Goal: Contribute content: Add original content to the website for others to see

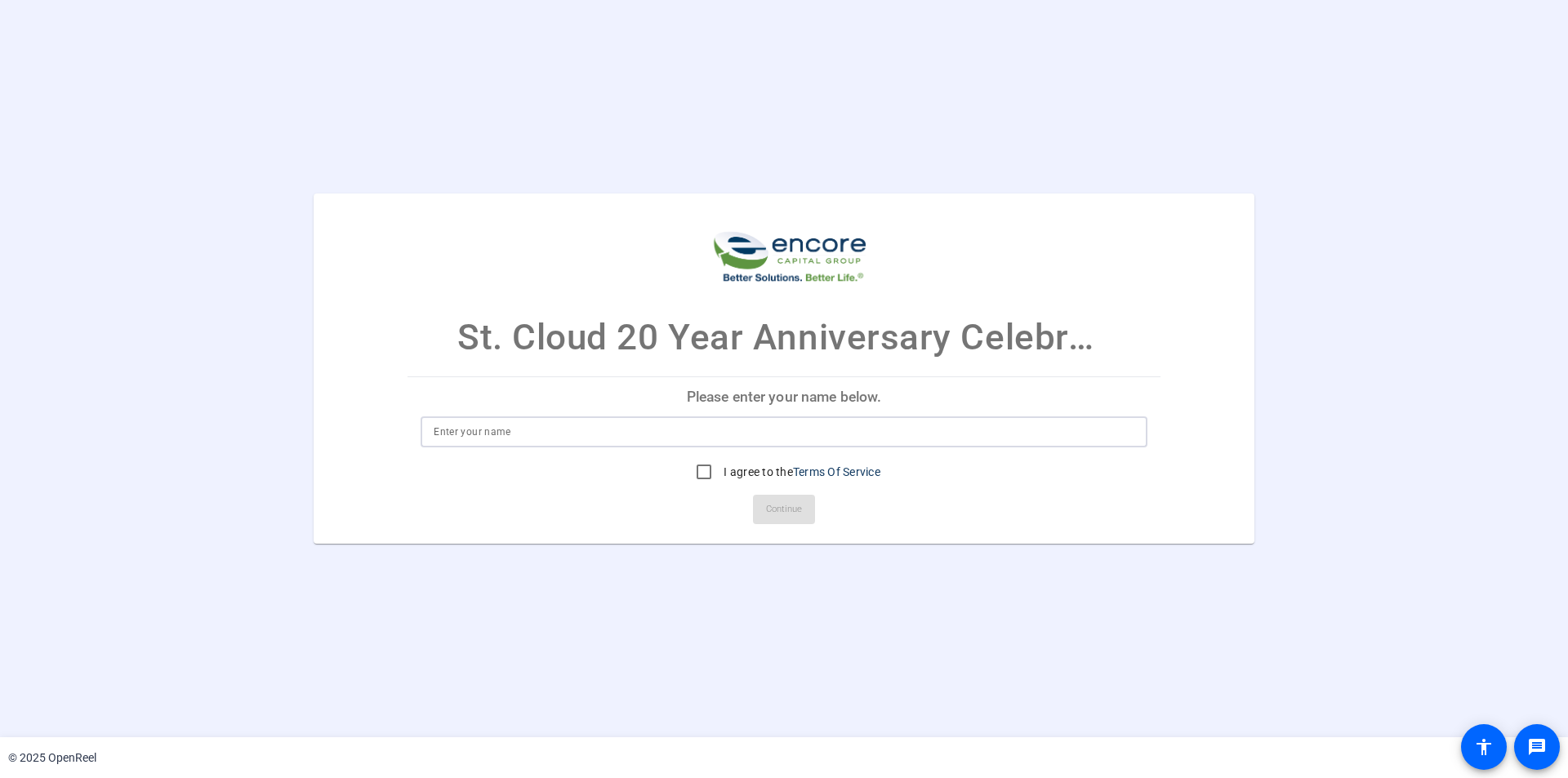
click at [743, 432] on input at bounding box center [784, 431] width 701 height 20
type input "Kaushik Kundu"
click at [701, 472] on input "I agree to the Terms Of Service" at bounding box center [704, 472] width 33 height 33
checkbox input "true"
click at [789, 512] on span "Continue" at bounding box center [784, 509] width 36 height 24
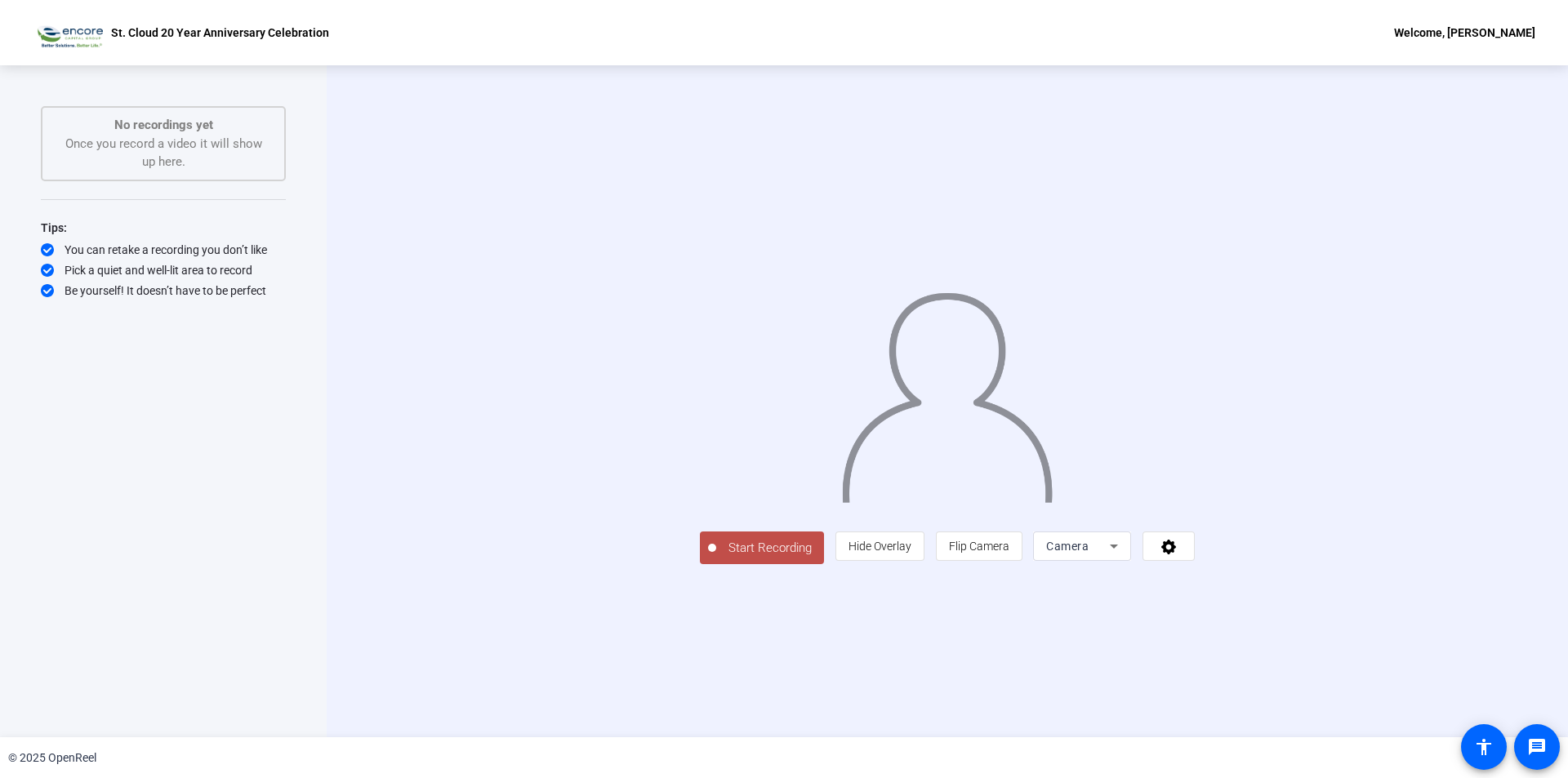
click at [716, 558] on span "Start Recording" at bounding box center [769, 549] width 108 height 19
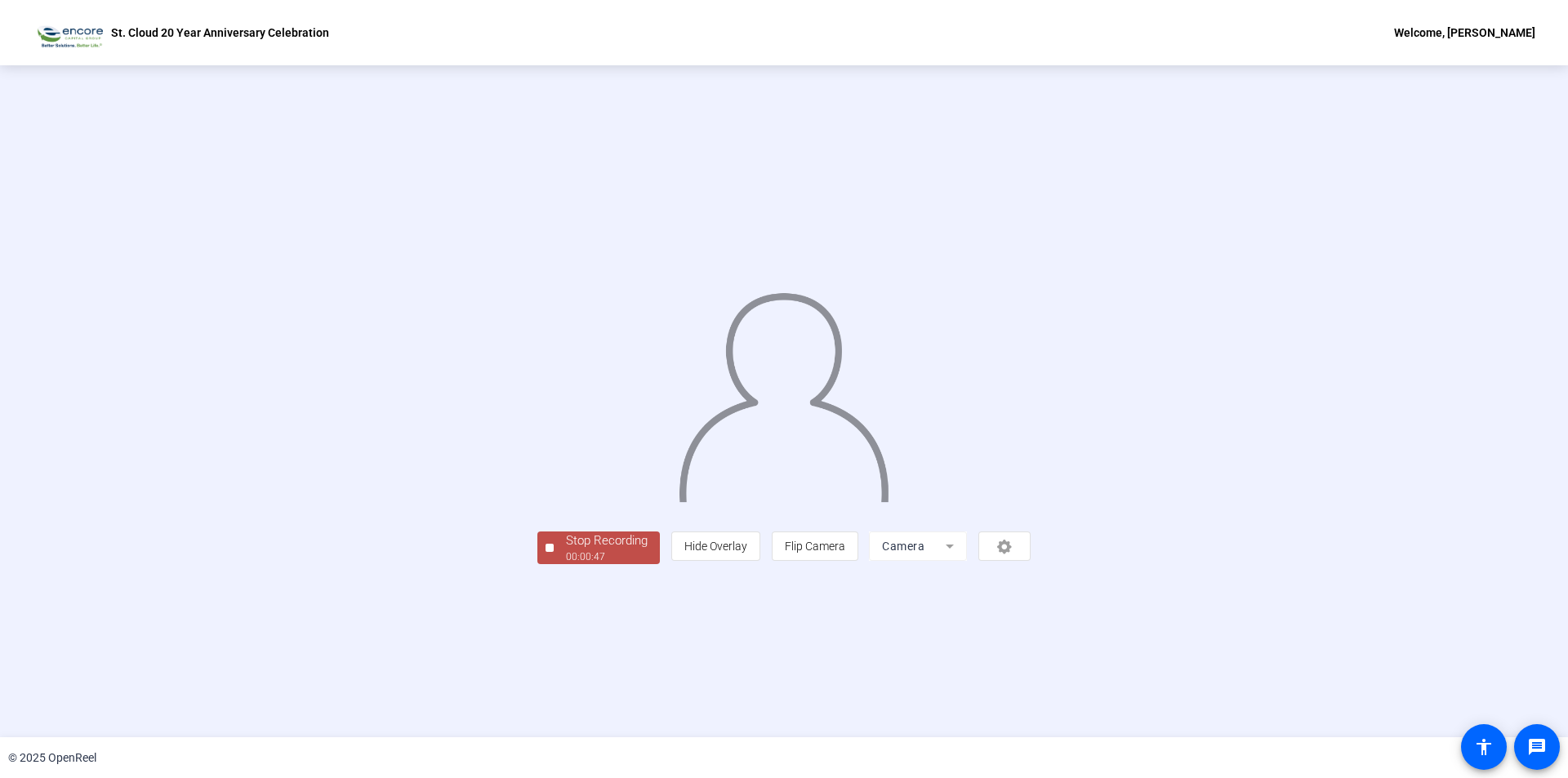
click at [566, 551] on div "Stop Recording" at bounding box center [606, 541] width 82 height 19
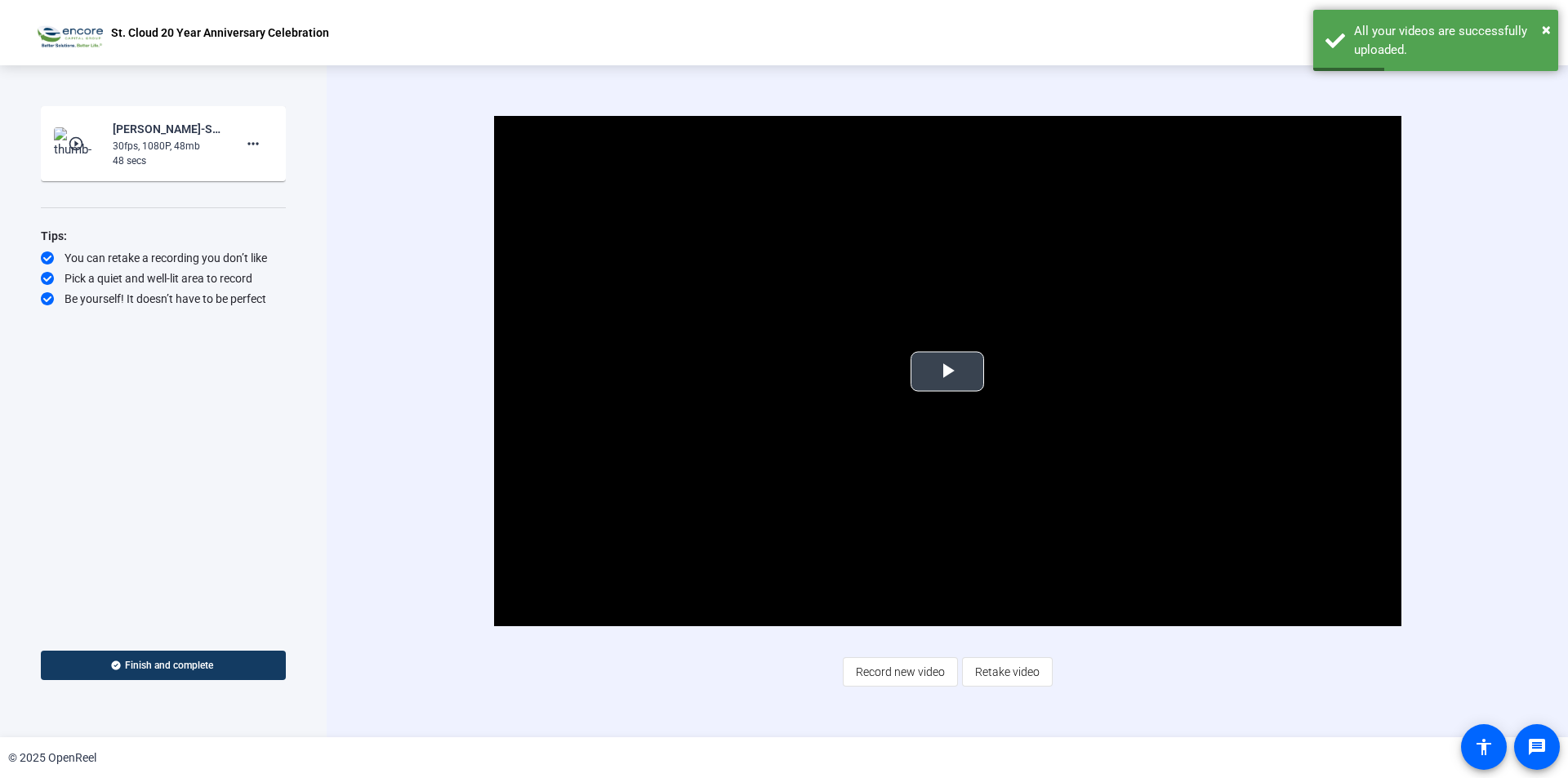
click at [947, 371] on span "Video Player" at bounding box center [947, 371] width 0 height 0
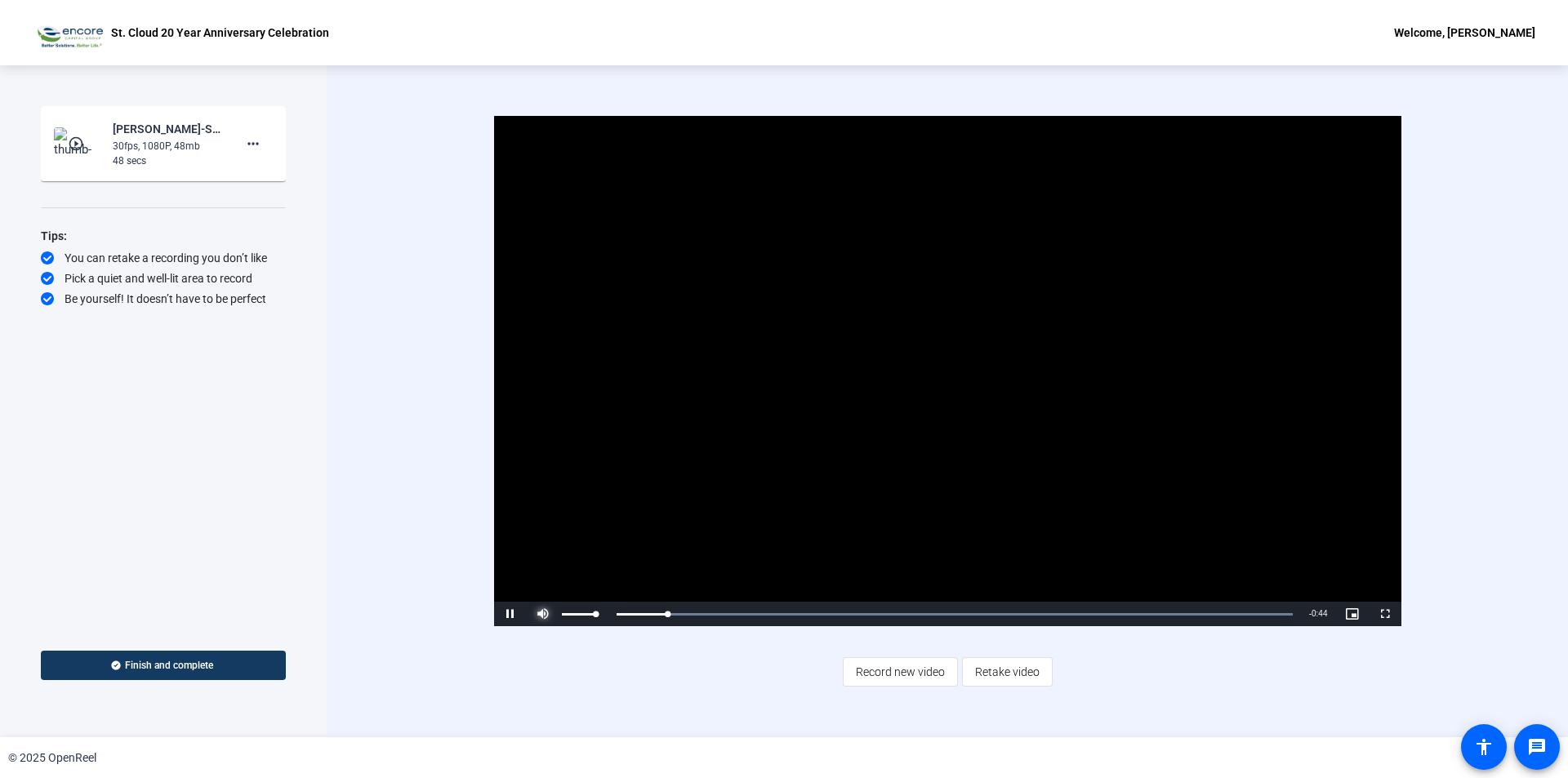
click at [547, 615] on span "Video Player" at bounding box center [543, 615] width 33 height 0
click at [1019, 677] on span "Retake video" at bounding box center [1007, 672] width 65 height 31
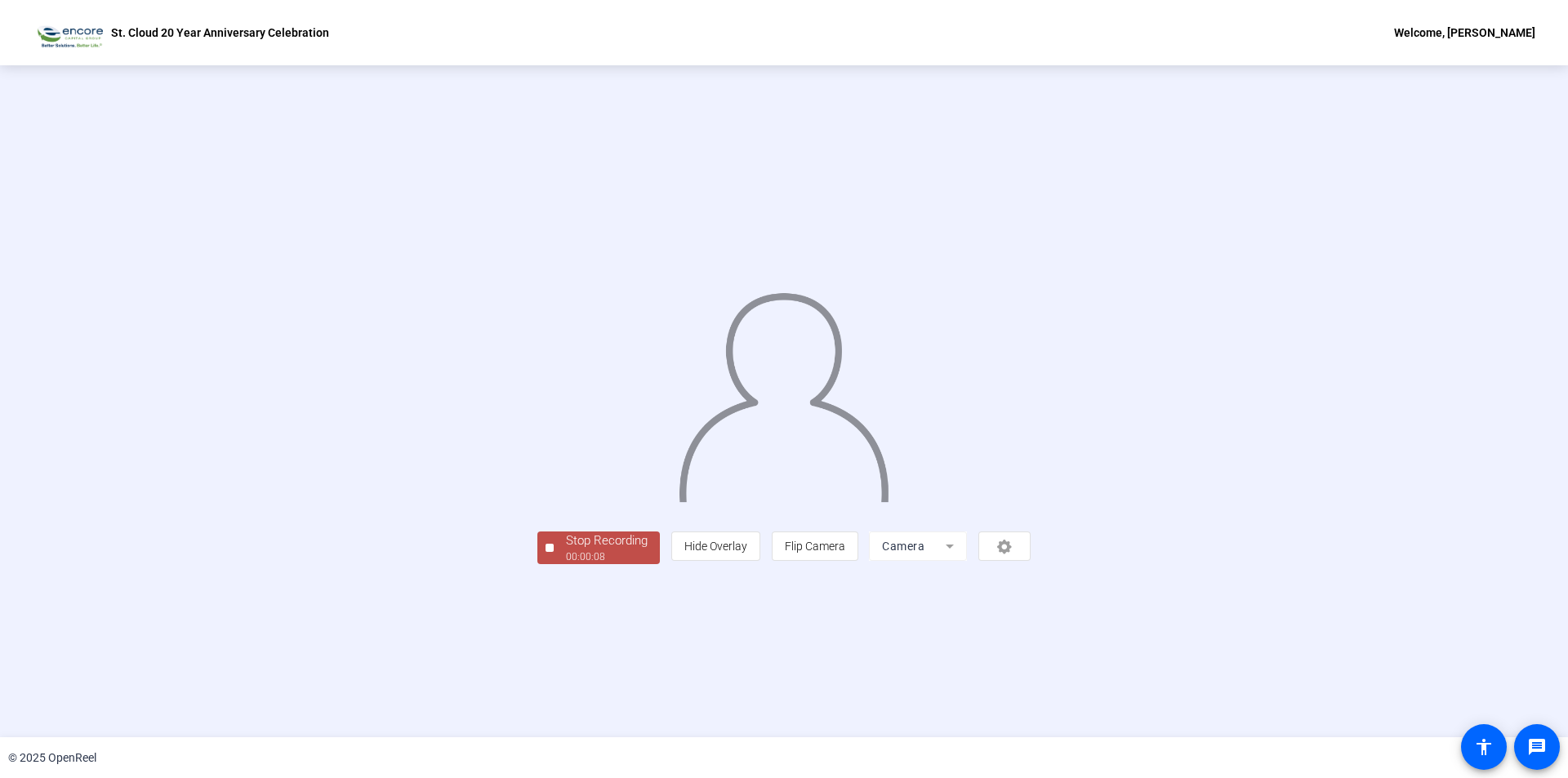
click at [566, 551] on div "Stop Recording" at bounding box center [606, 541] width 82 height 19
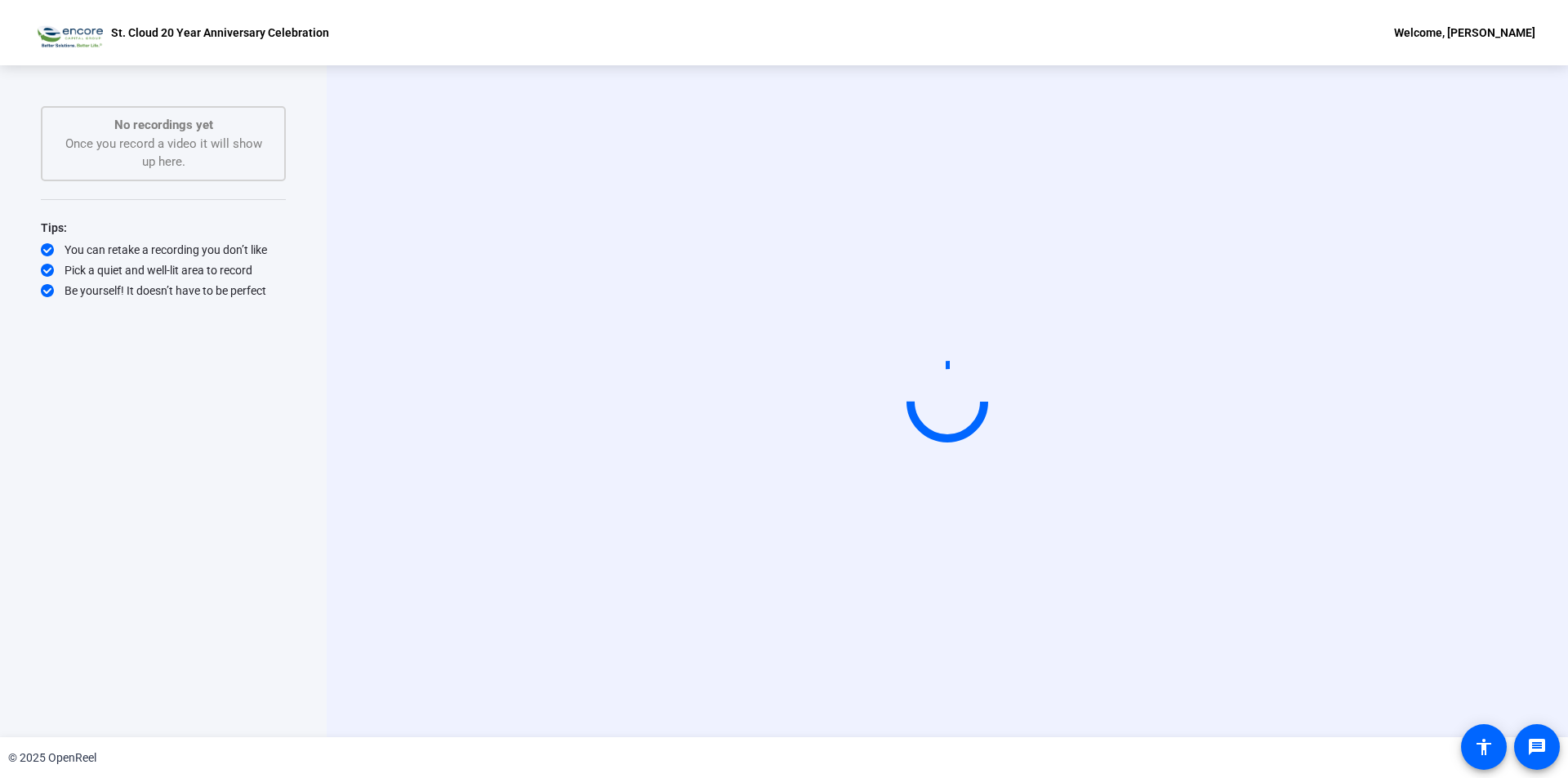
click at [1458, 35] on div "Welcome, [PERSON_NAME]" at bounding box center [1465, 32] width 141 height 20
click at [1451, 55] on span "Logout" at bounding box center [1452, 56] width 66 height 20
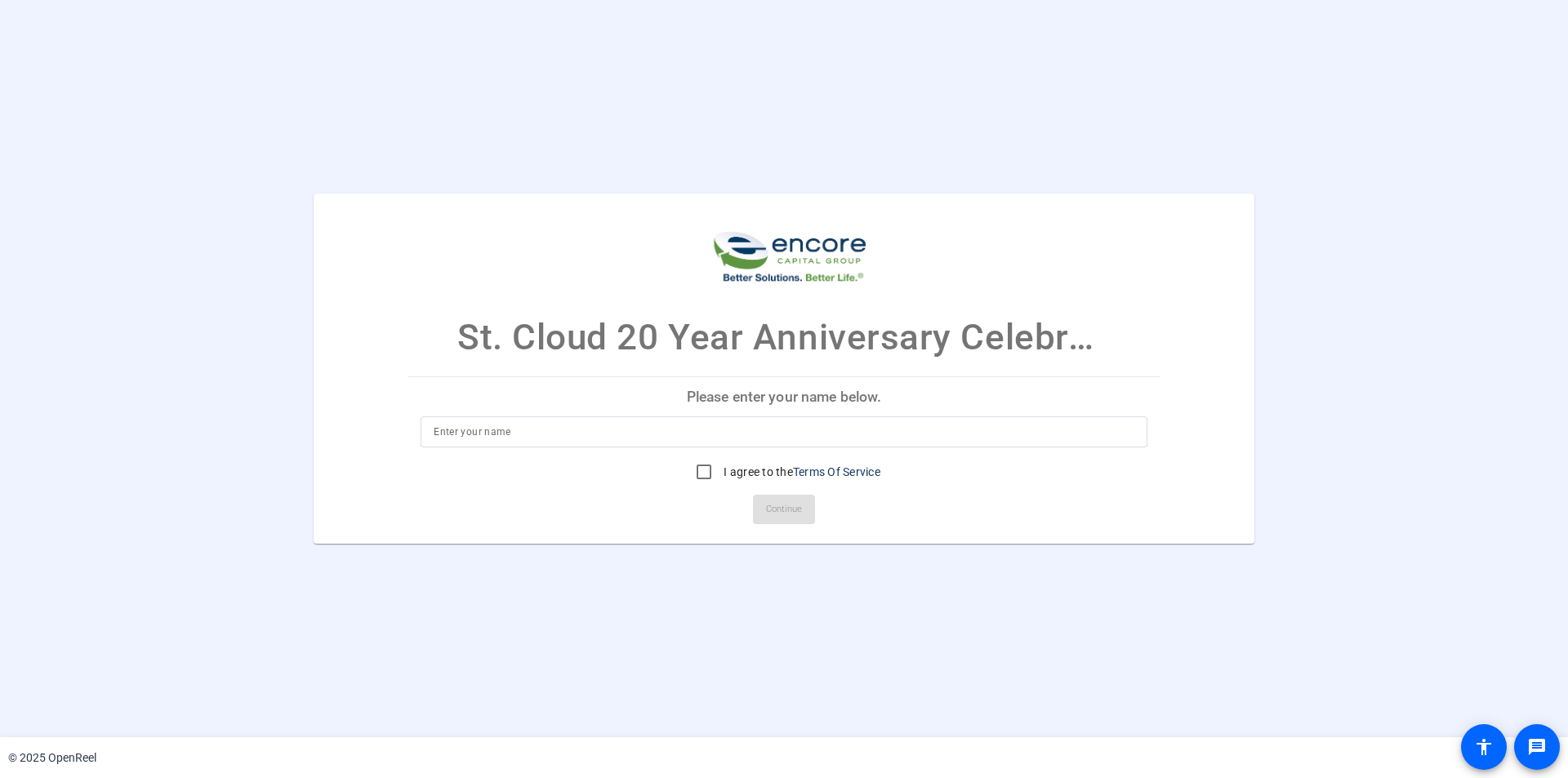
click at [839, 428] on input at bounding box center [784, 431] width 701 height 20
type input "Kaushik Kundu"
click at [705, 473] on input "I agree to the Terms Of Service" at bounding box center [704, 472] width 33 height 33
checkbox input "true"
click at [783, 508] on span "Continue" at bounding box center [784, 509] width 36 height 24
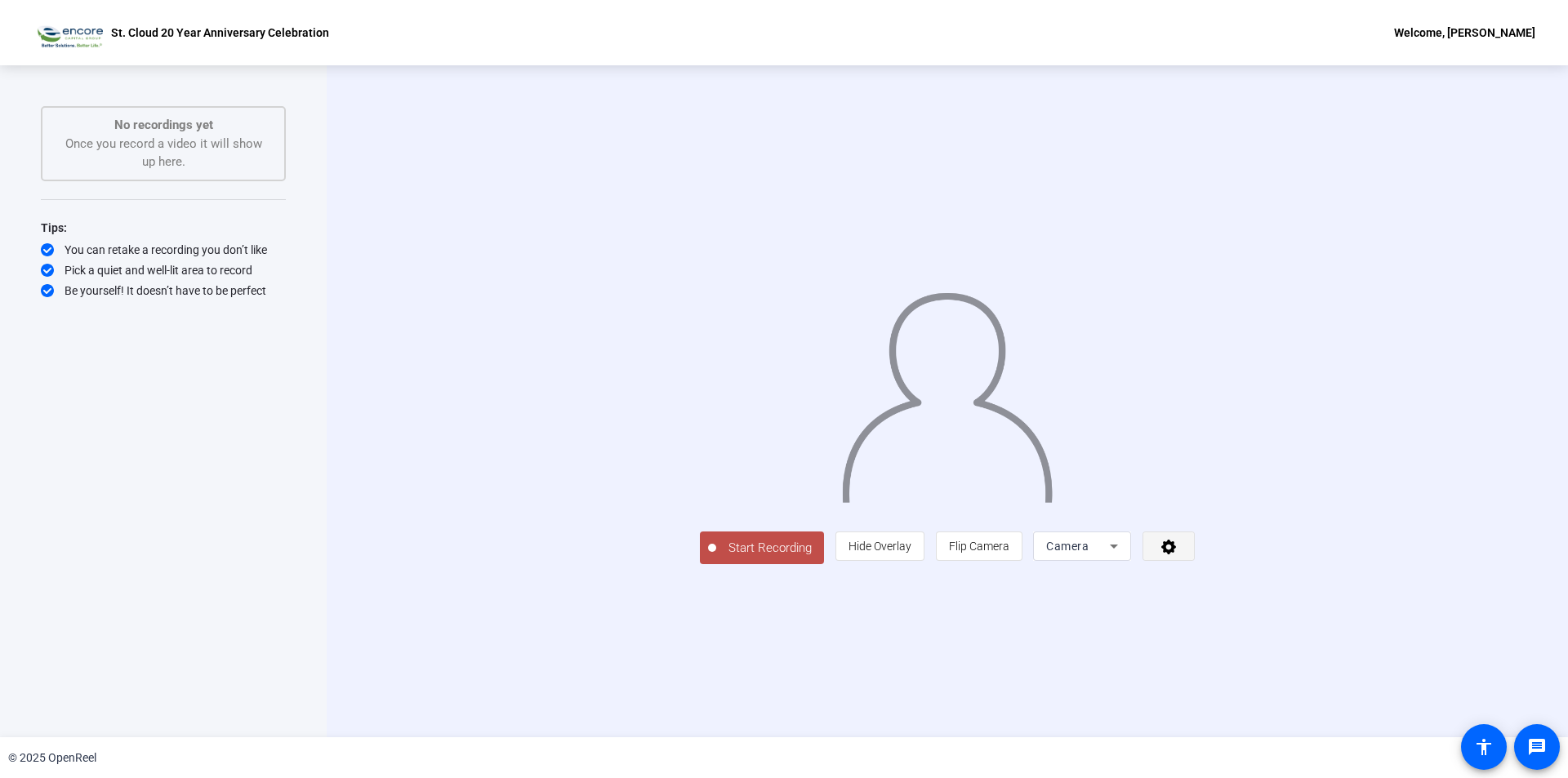
click at [1178, 554] on icon at bounding box center [1169, 546] width 19 height 16
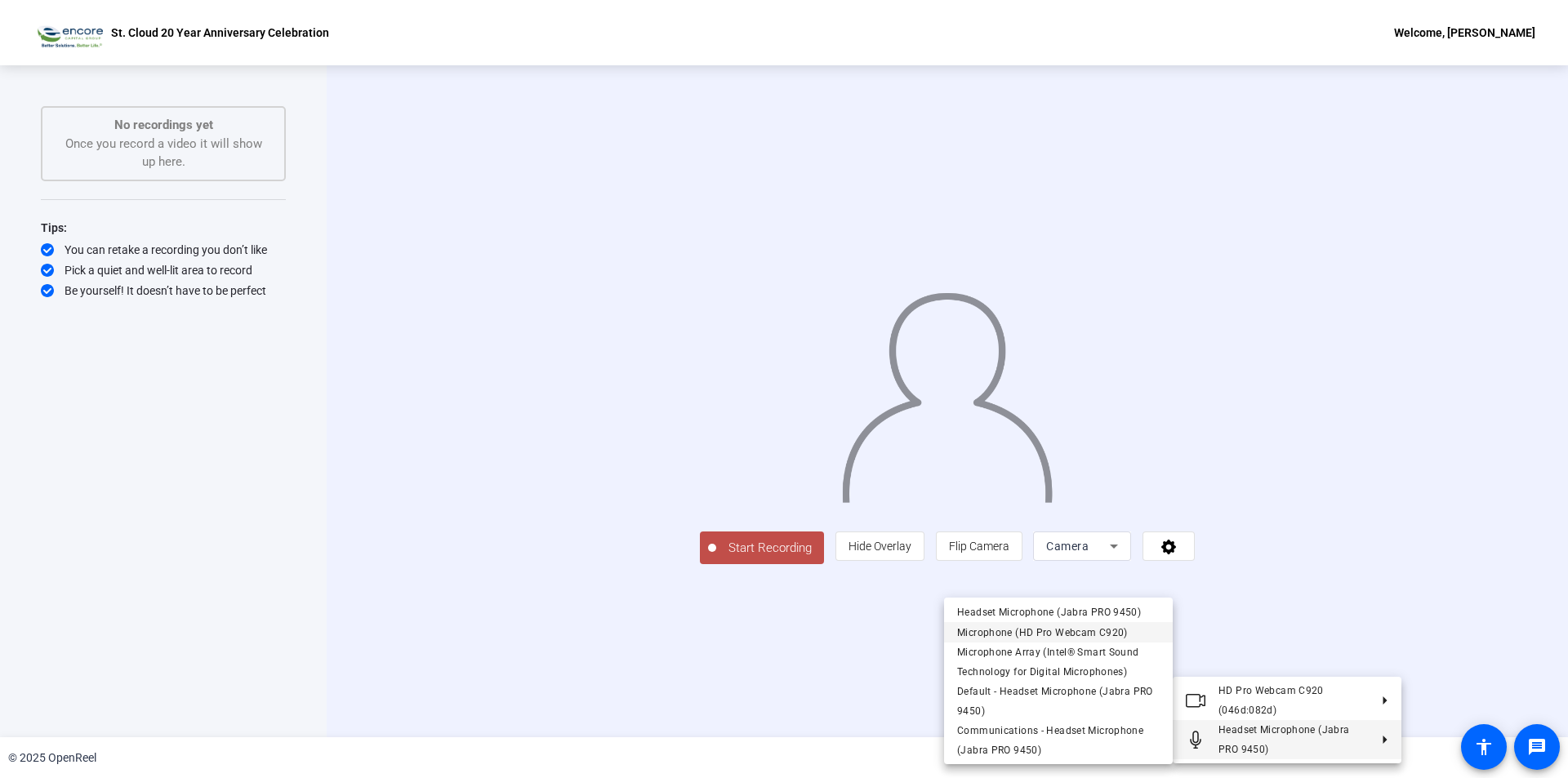
click at [1037, 636] on span "Microphone (HD Pro Webcam C920)" at bounding box center [1043, 632] width 171 height 11
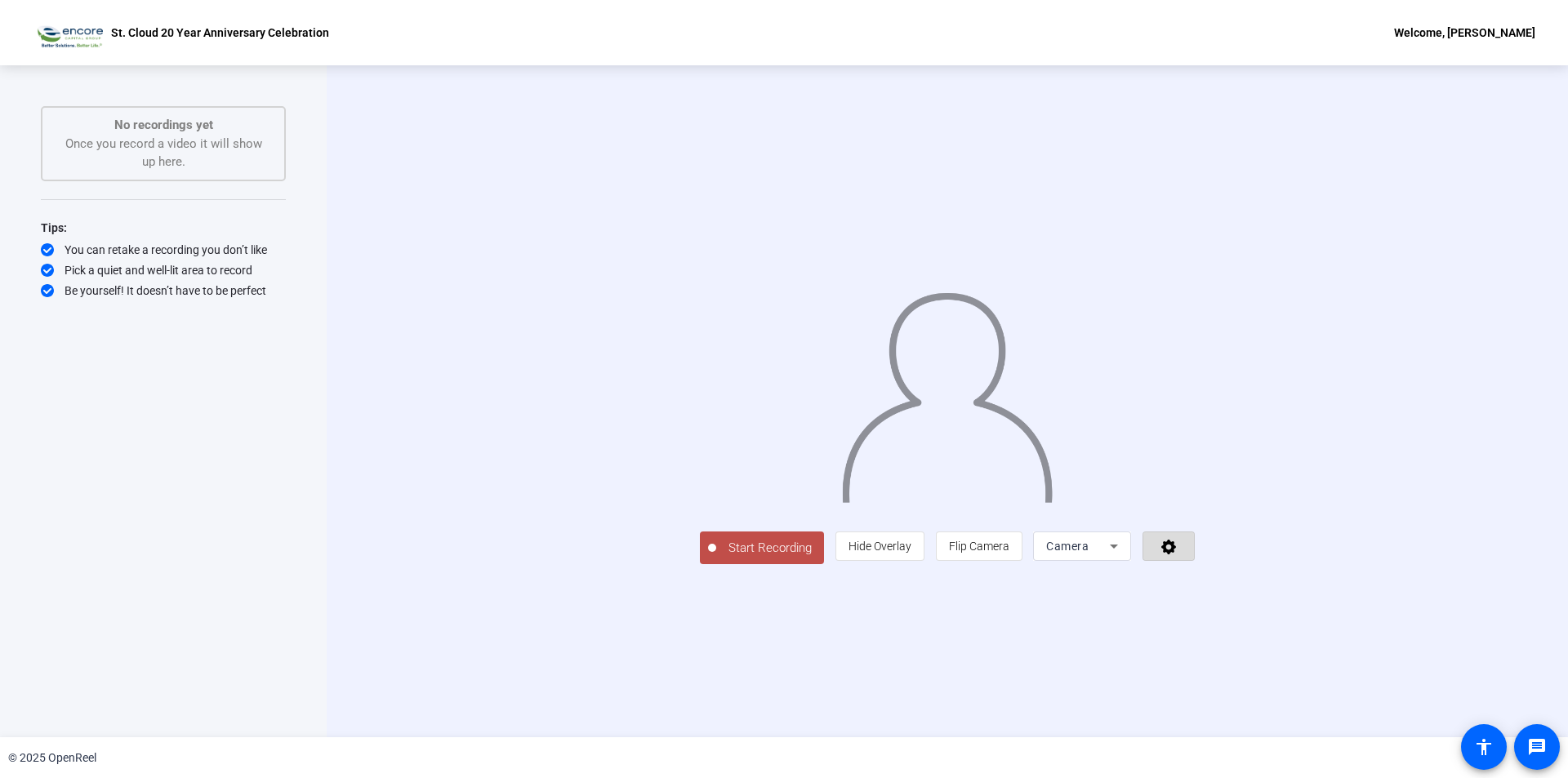
click at [1194, 566] on span at bounding box center [1169, 547] width 51 height 39
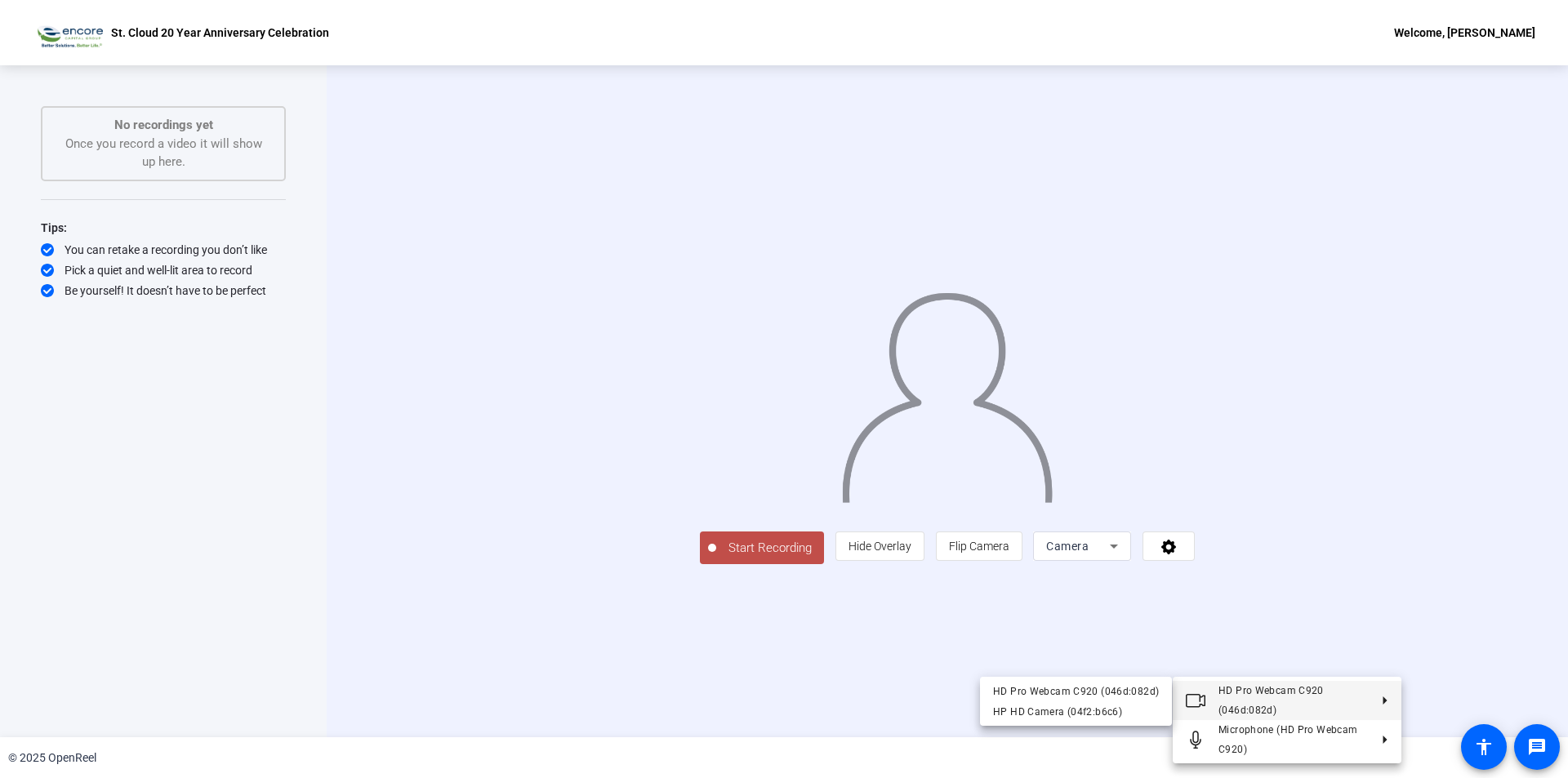
click at [209, 650] on div at bounding box center [784, 389] width 1568 height 778
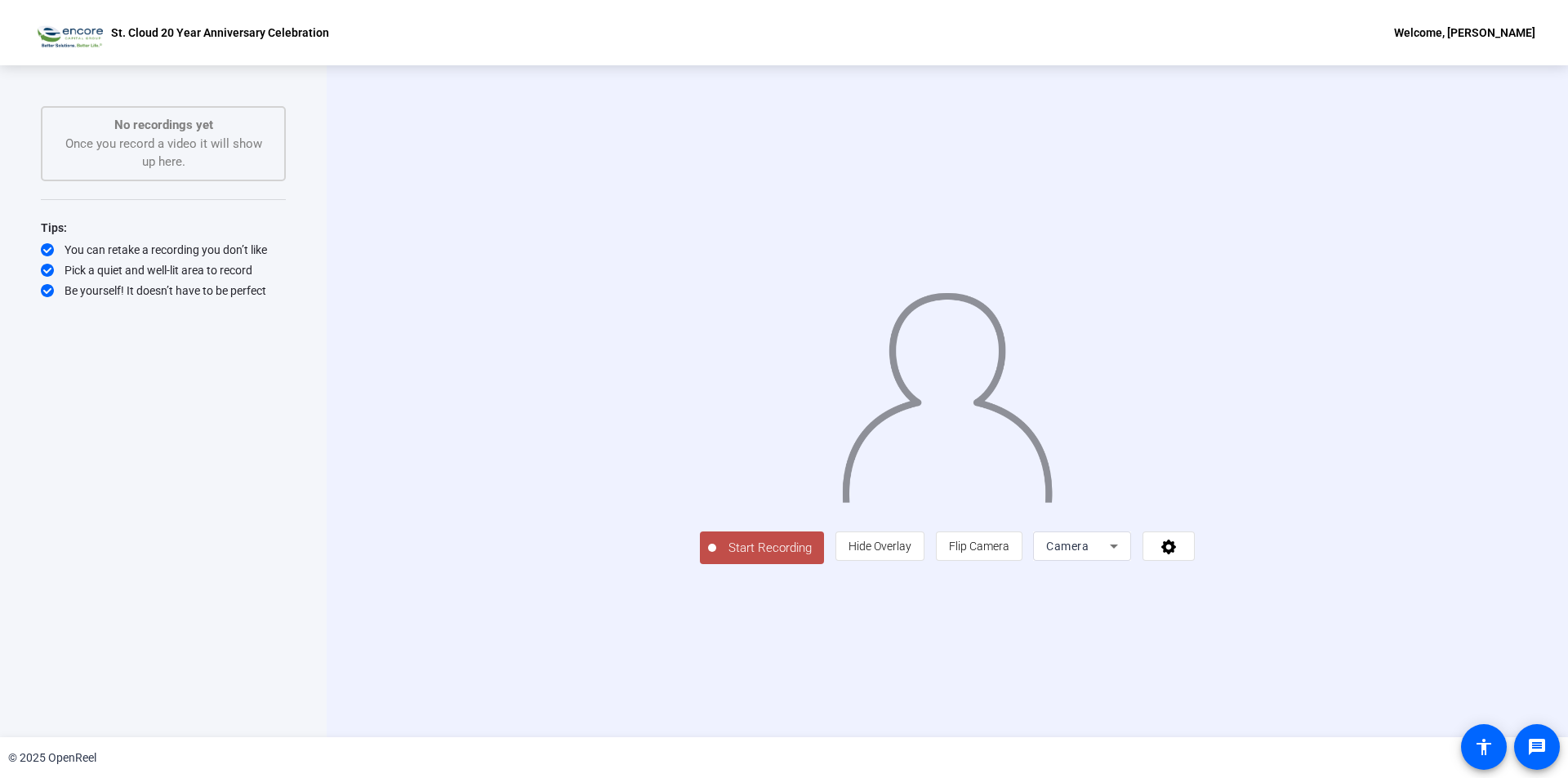
click at [716, 558] on span "Start Recording" at bounding box center [769, 549] width 108 height 19
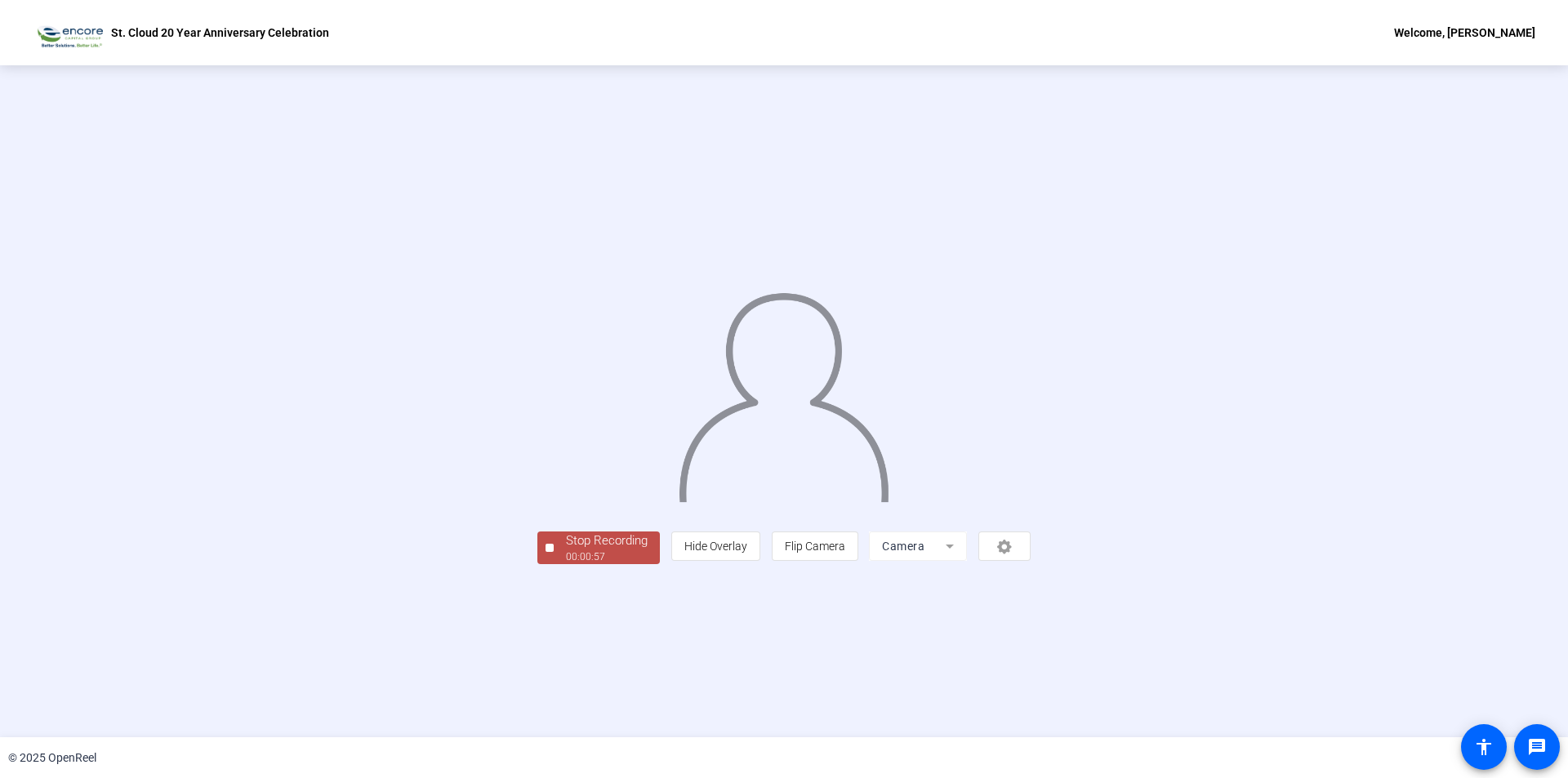
click at [566, 565] on div "00:00:57" at bounding box center [606, 557] width 82 height 15
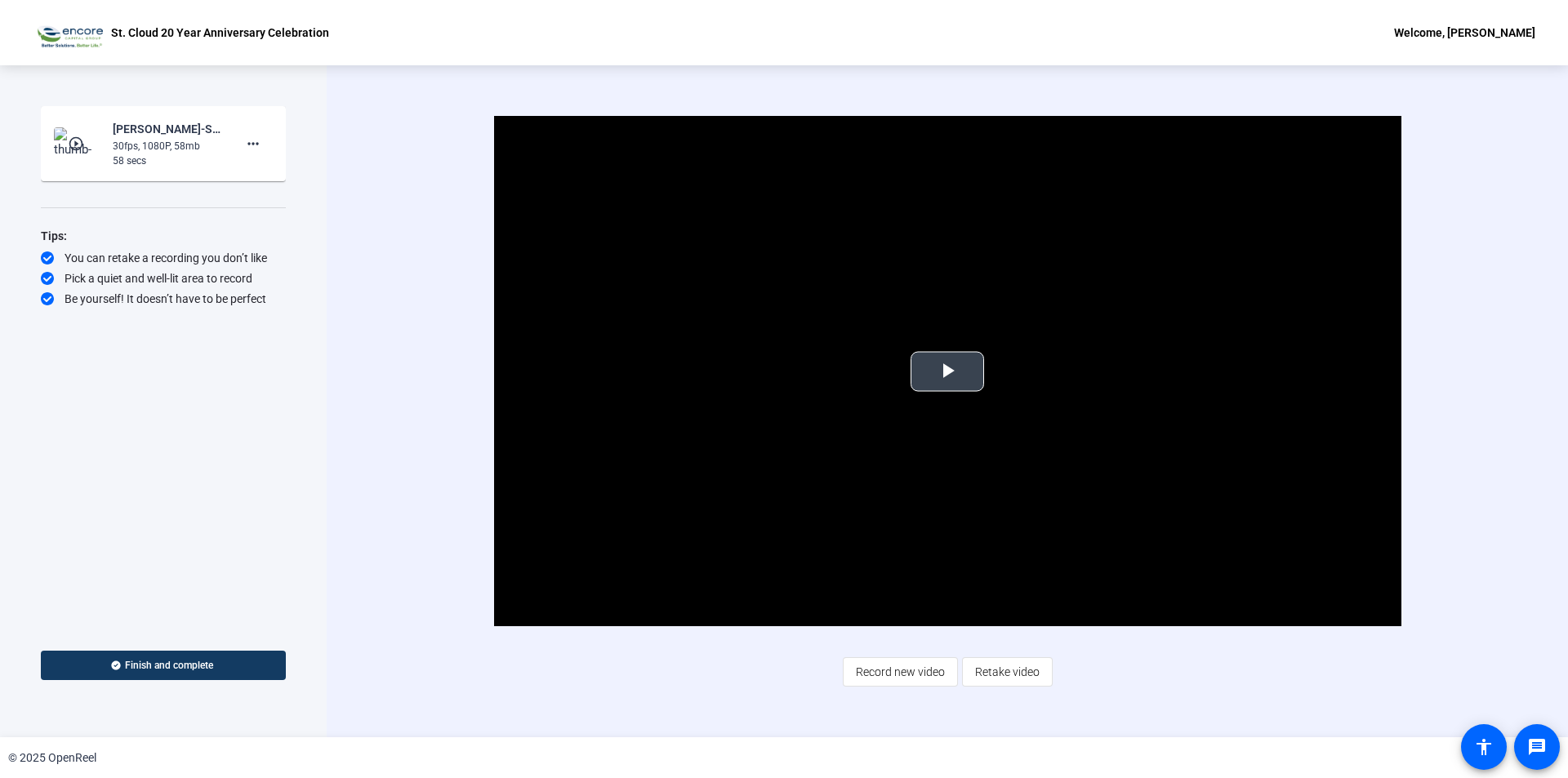
click at [947, 371] on span "Video Player" at bounding box center [947, 371] width 0 height 0
click at [1026, 671] on span "Retake video" at bounding box center [1007, 672] width 65 height 31
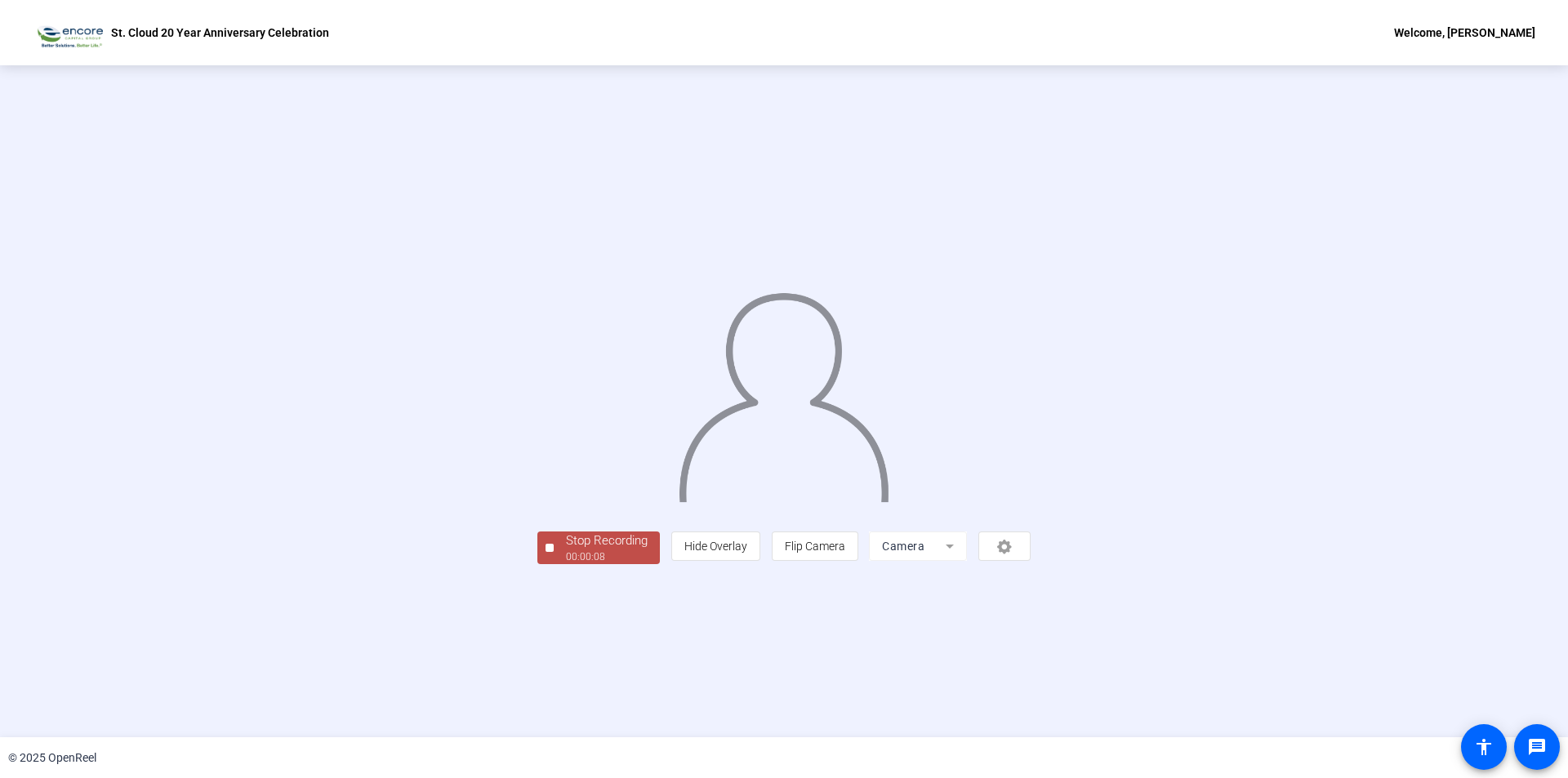
click at [566, 551] on div "Stop Recording" at bounding box center [606, 541] width 82 height 19
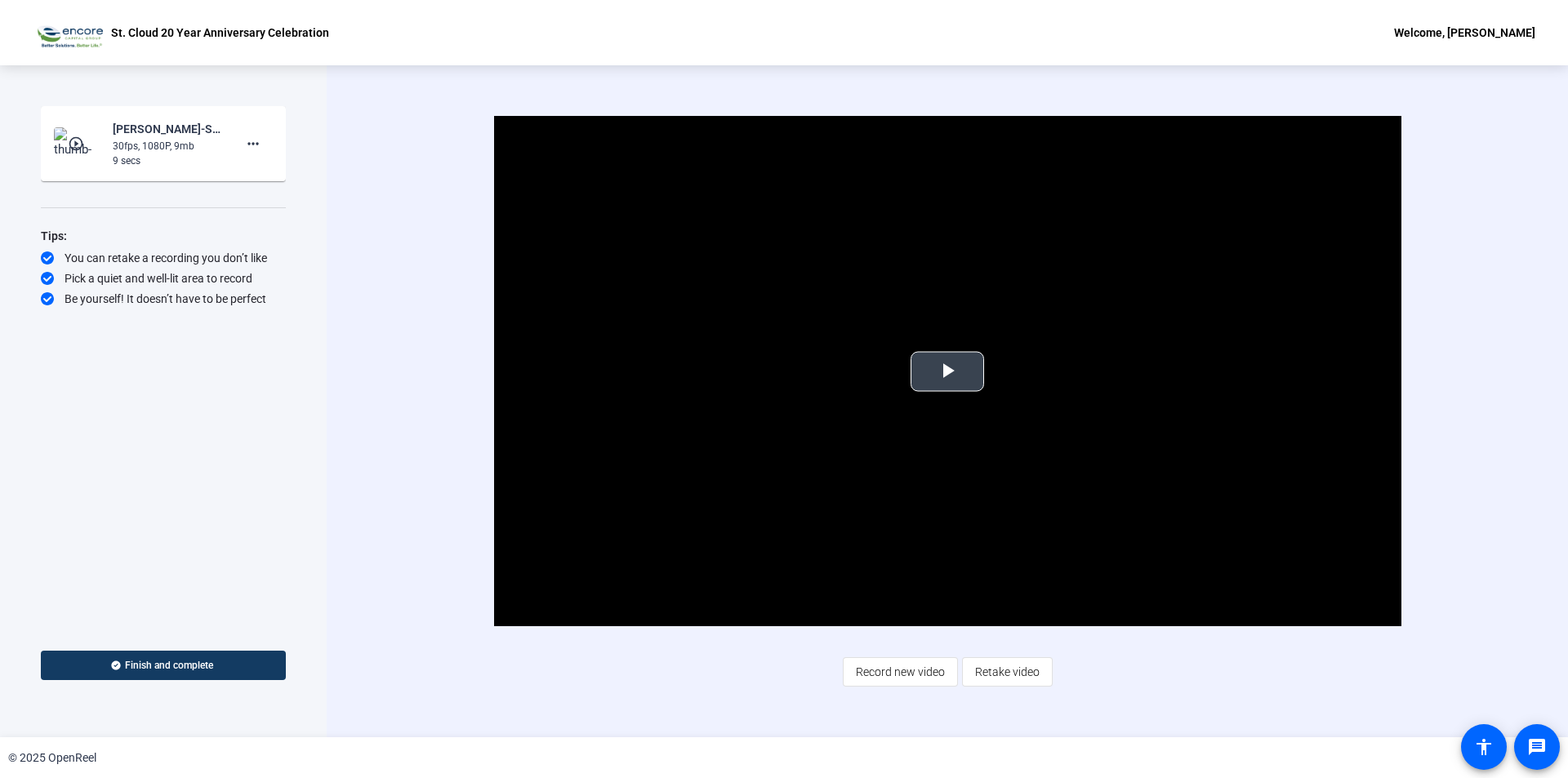
click at [947, 371] on span "Video Player" at bounding box center [947, 371] width 0 height 0
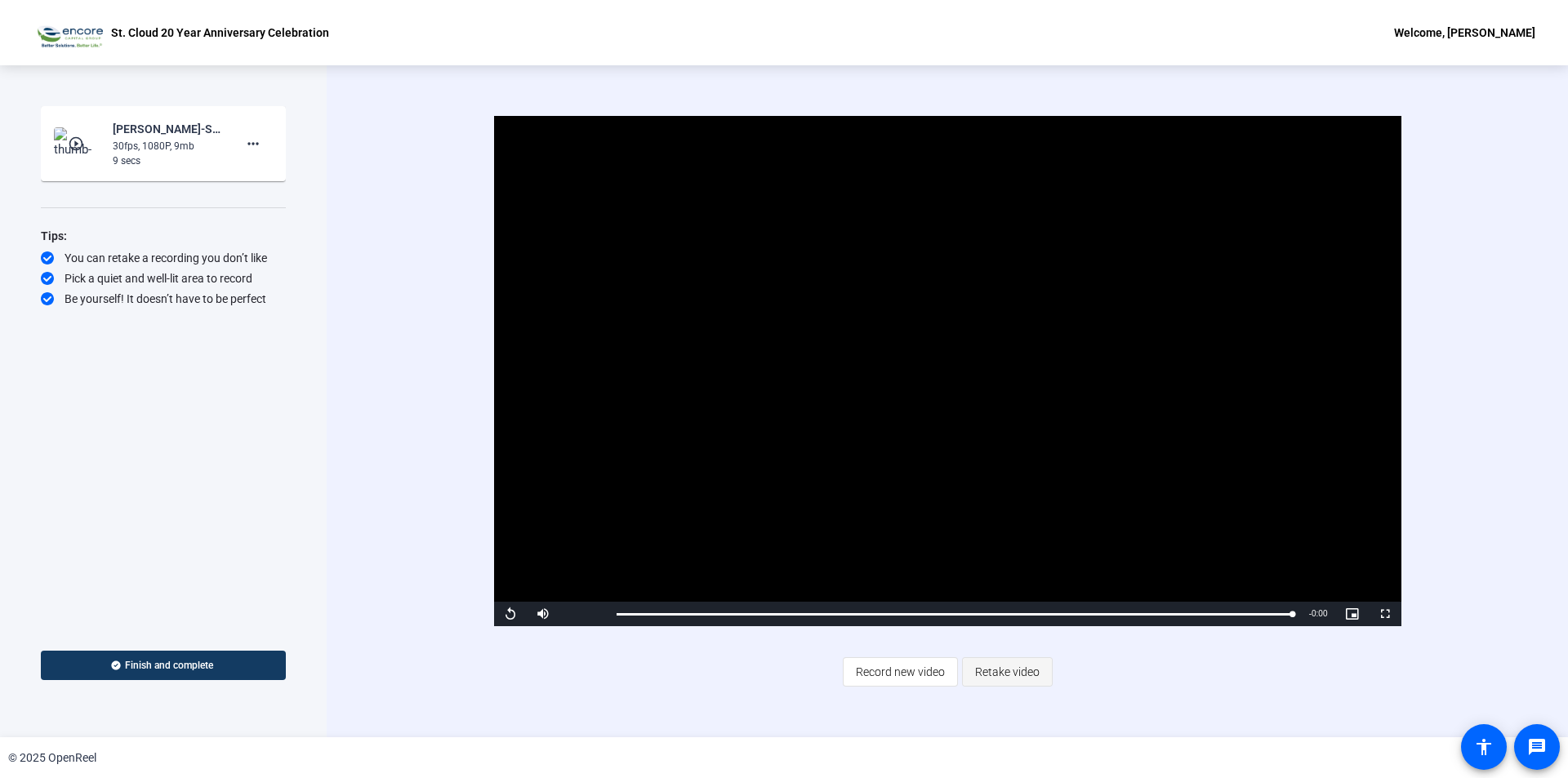
click at [1022, 678] on span "Retake video" at bounding box center [1007, 672] width 65 height 31
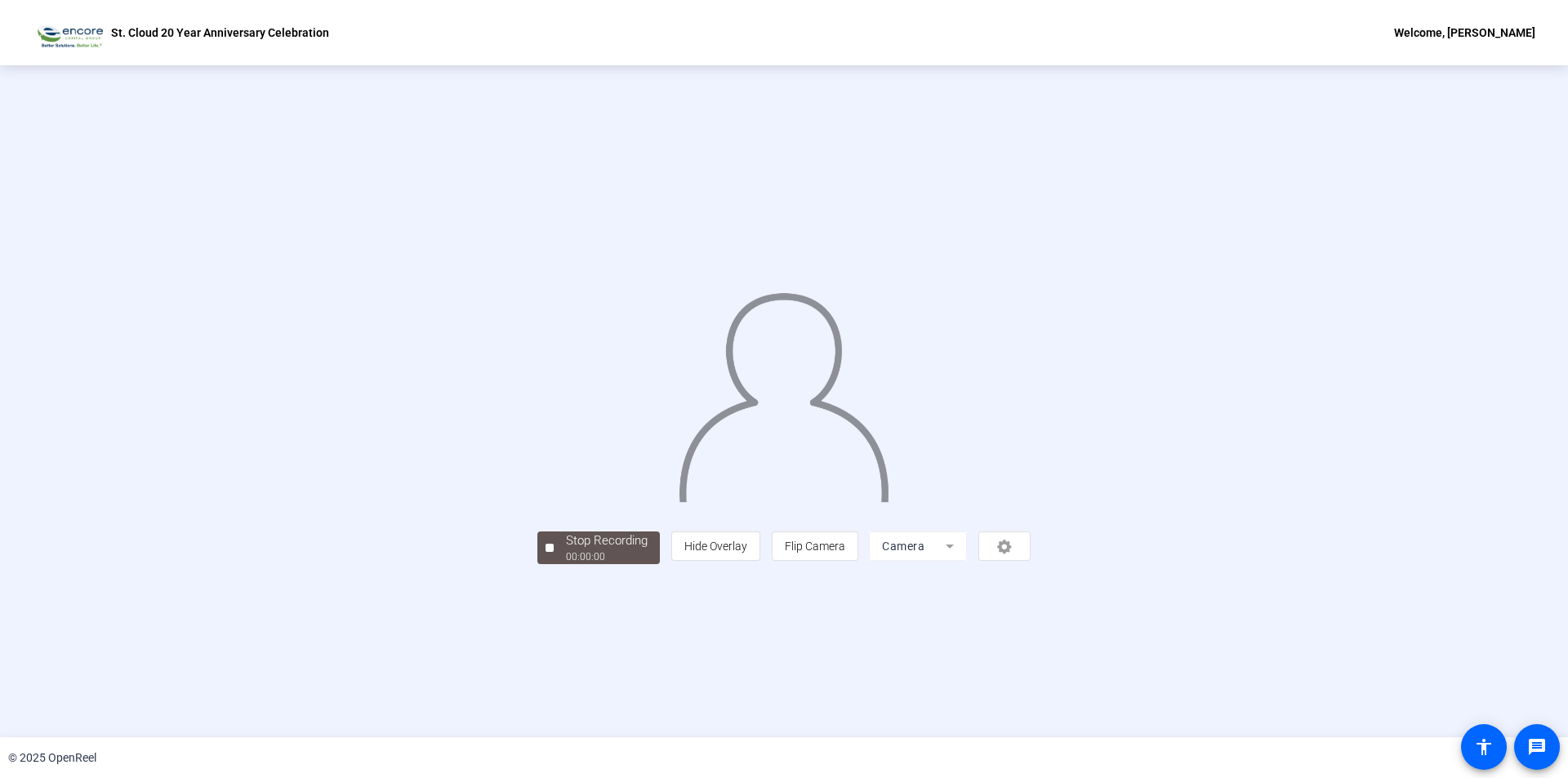
click at [1031, 561] on div "person Hide Overlay flip Flip Camera Camera" at bounding box center [850, 546] width 359 height 29
click at [566, 551] on div "Stop Recording" at bounding box center [606, 541] width 82 height 19
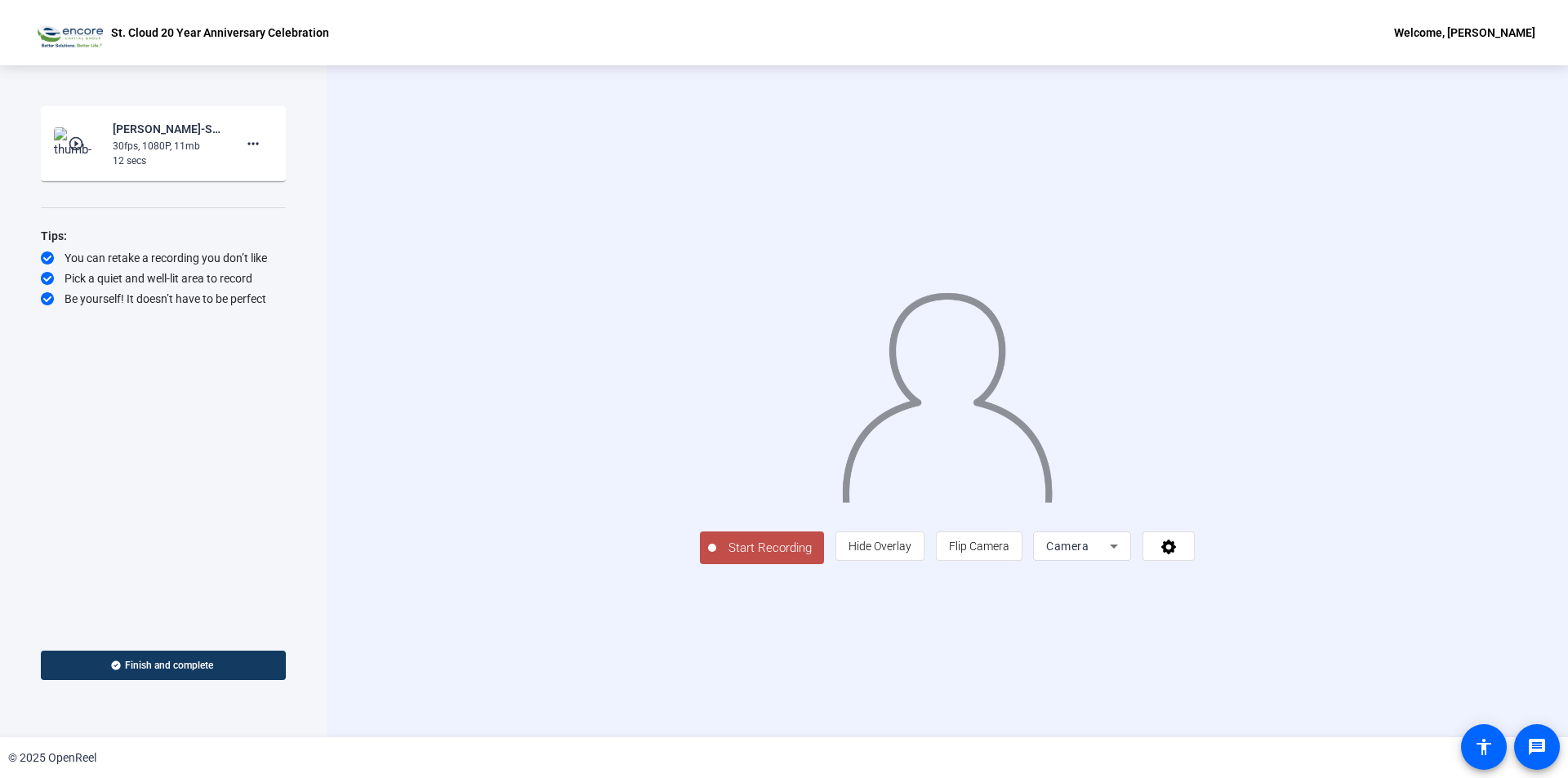
click at [716, 558] on span "Start Recording" at bounding box center [769, 549] width 108 height 19
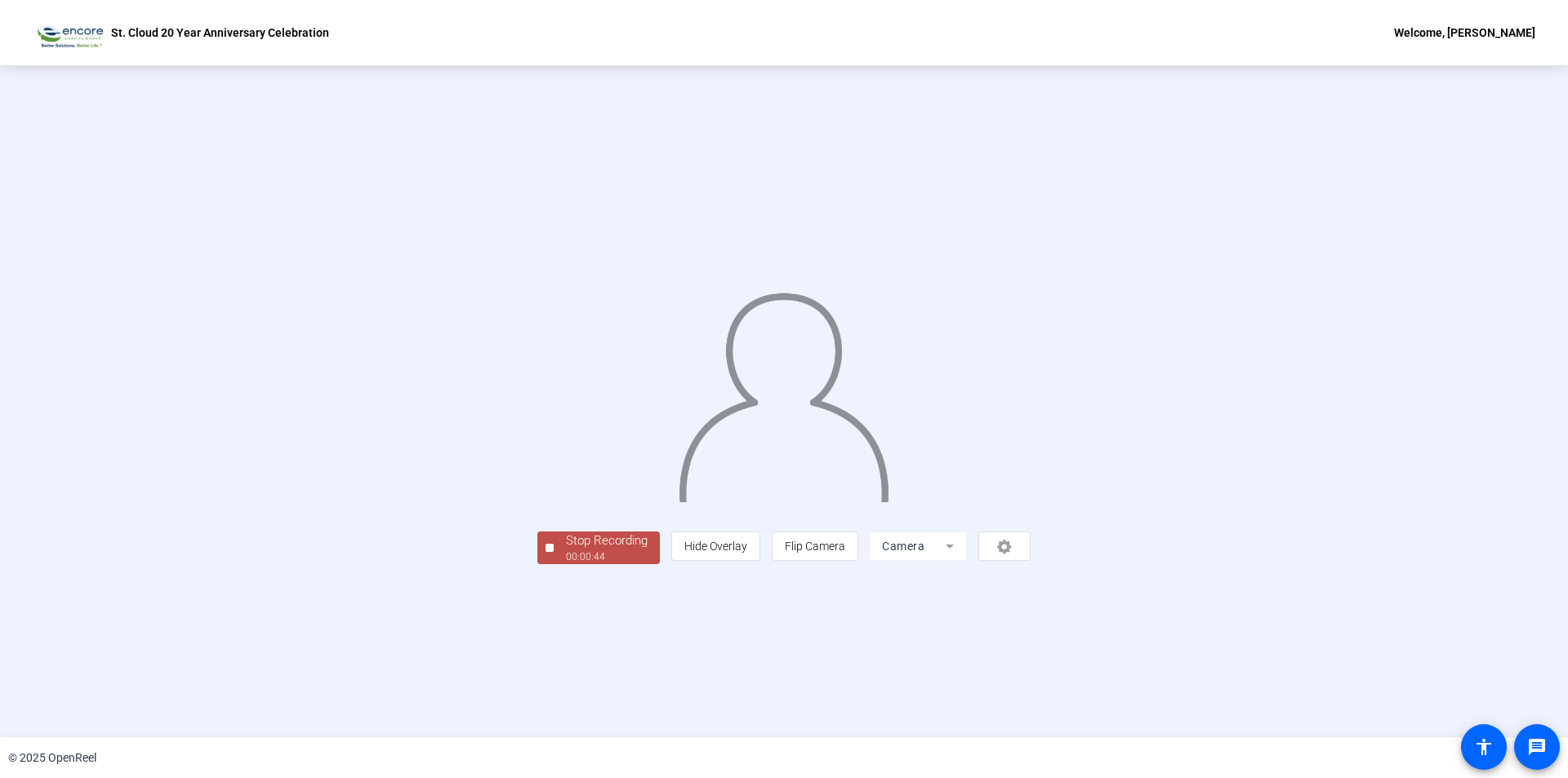
click at [566, 551] on div "Stop Recording" at bounding box center [606, 541] width 82 height 19
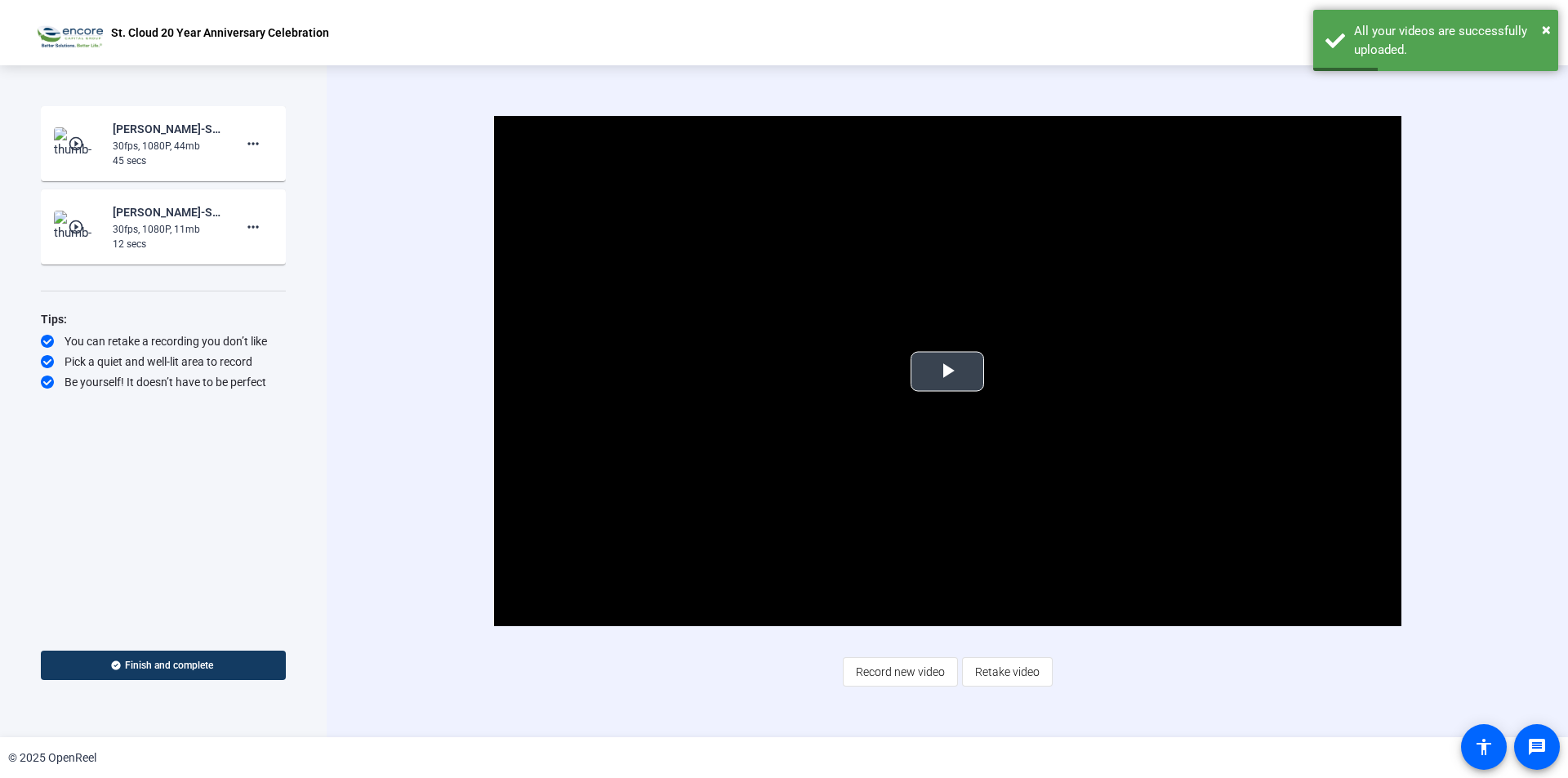
click at [947, 371] on span "Video Player" at bounding box center [947, 371] width 0 height 0
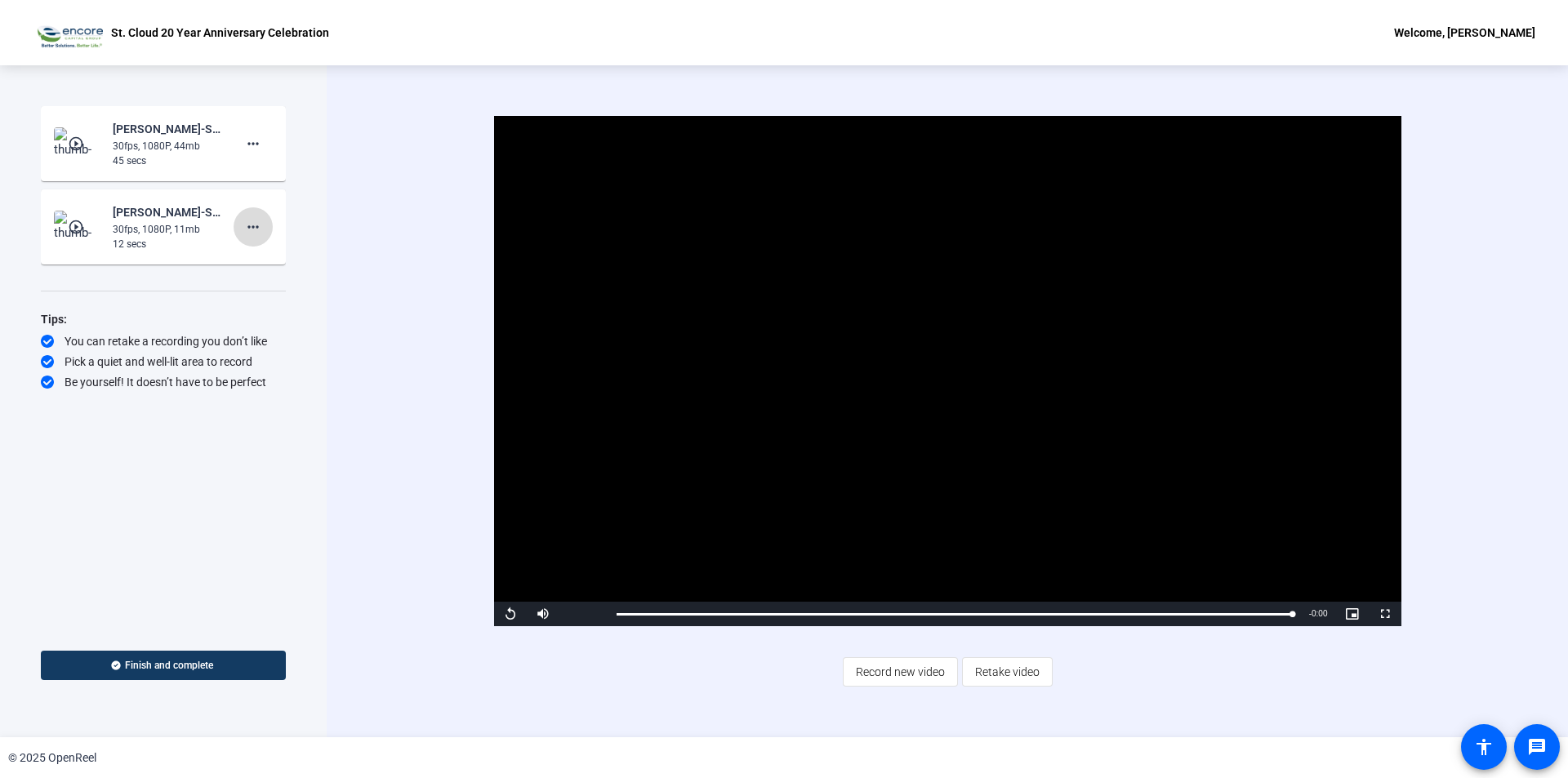
click at [246, 226] on mat-icon "more_horiz" at bounding box center [253, 226] width 20 height 20
click at [267, 265] on span "Delete clip" at bounding box center [279, 261] width 66 height 20
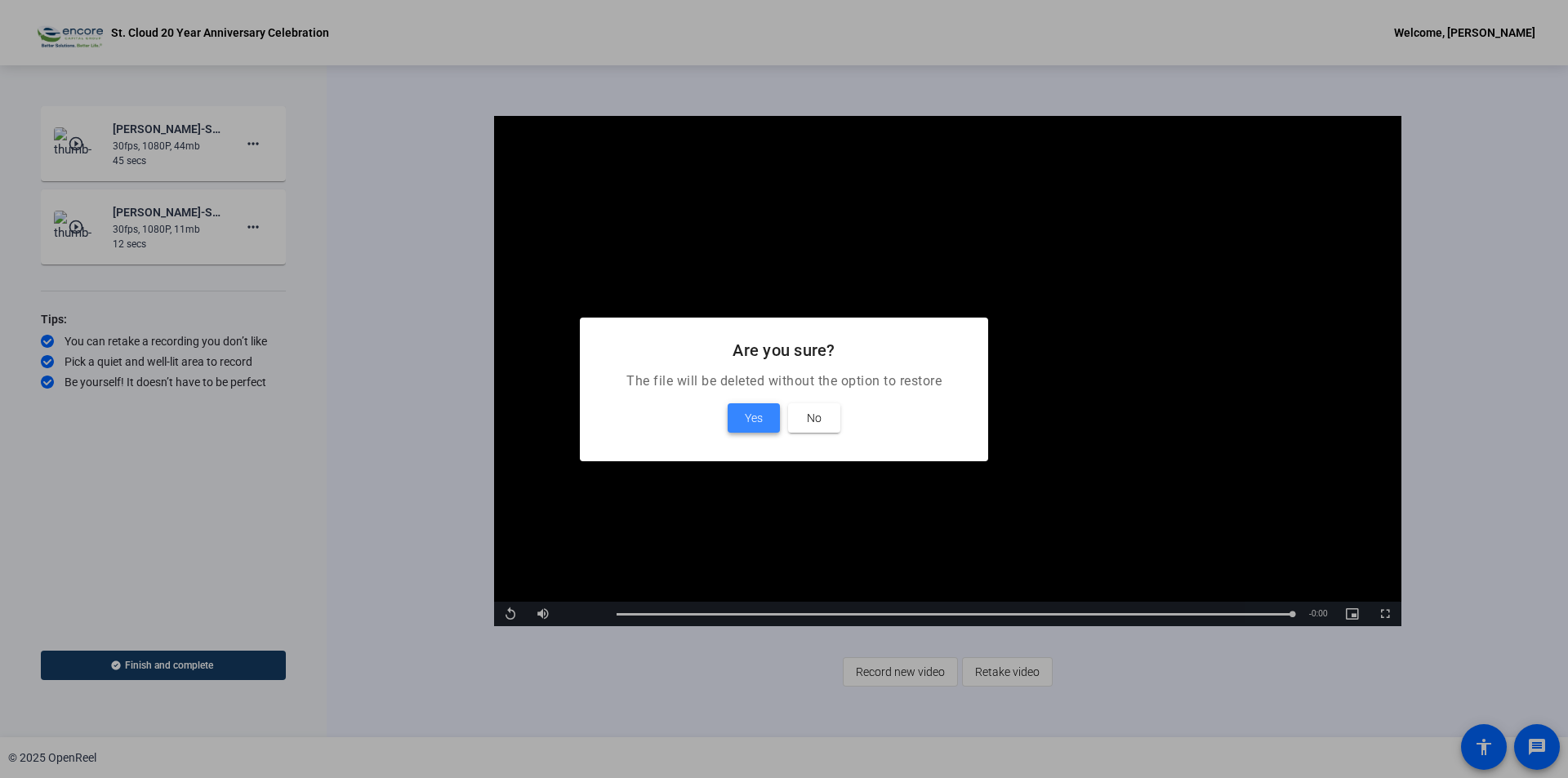
click at [748, 422] on span "Yes" at bounding box center [753, 418] width 18 height 20
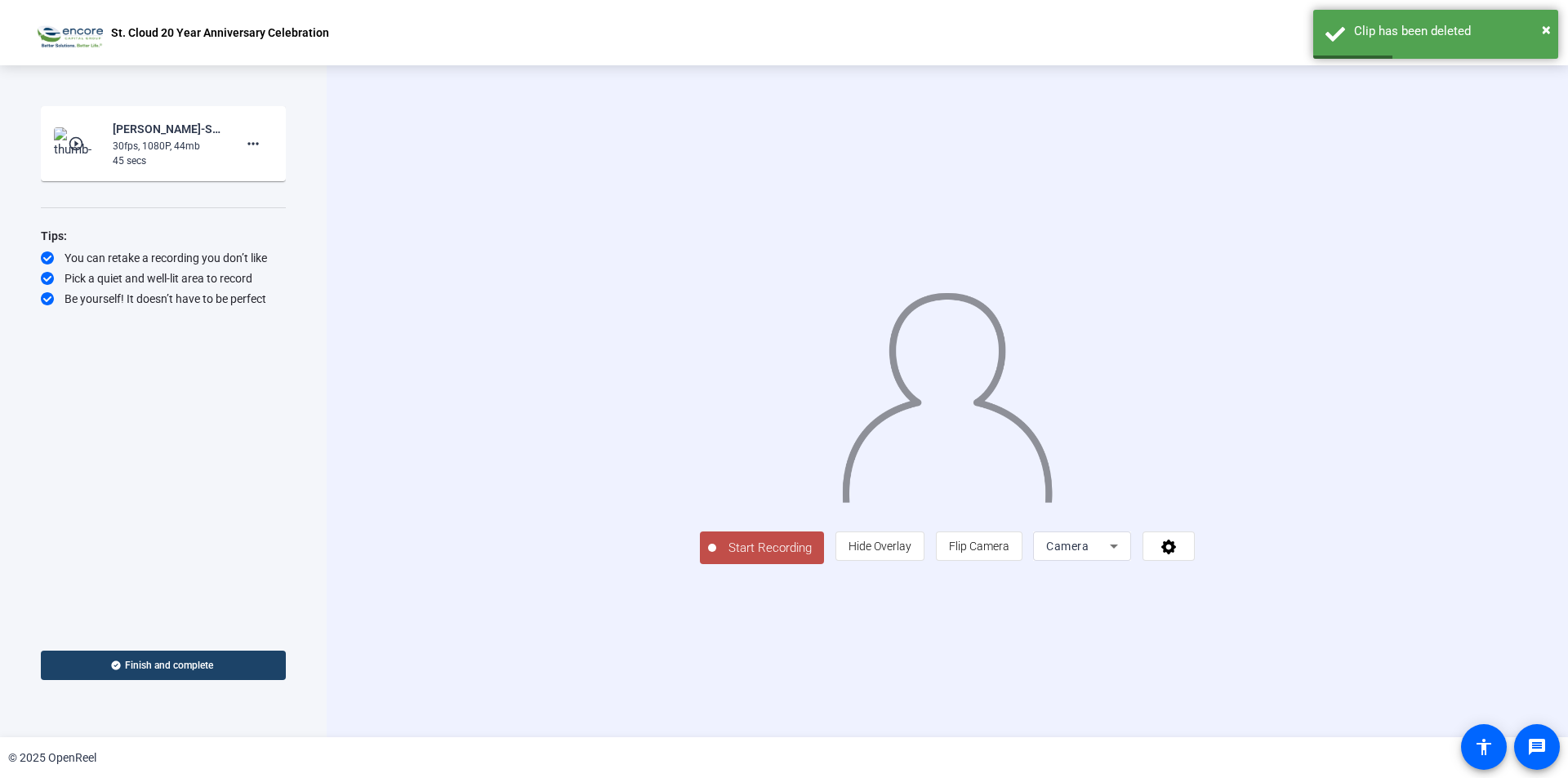
click at [160, 668] on span "Finish and complete" at bounding box center [169, 665] width 88 height 13
